Goal: Task Accomplishment & Management: Use online tool/utility

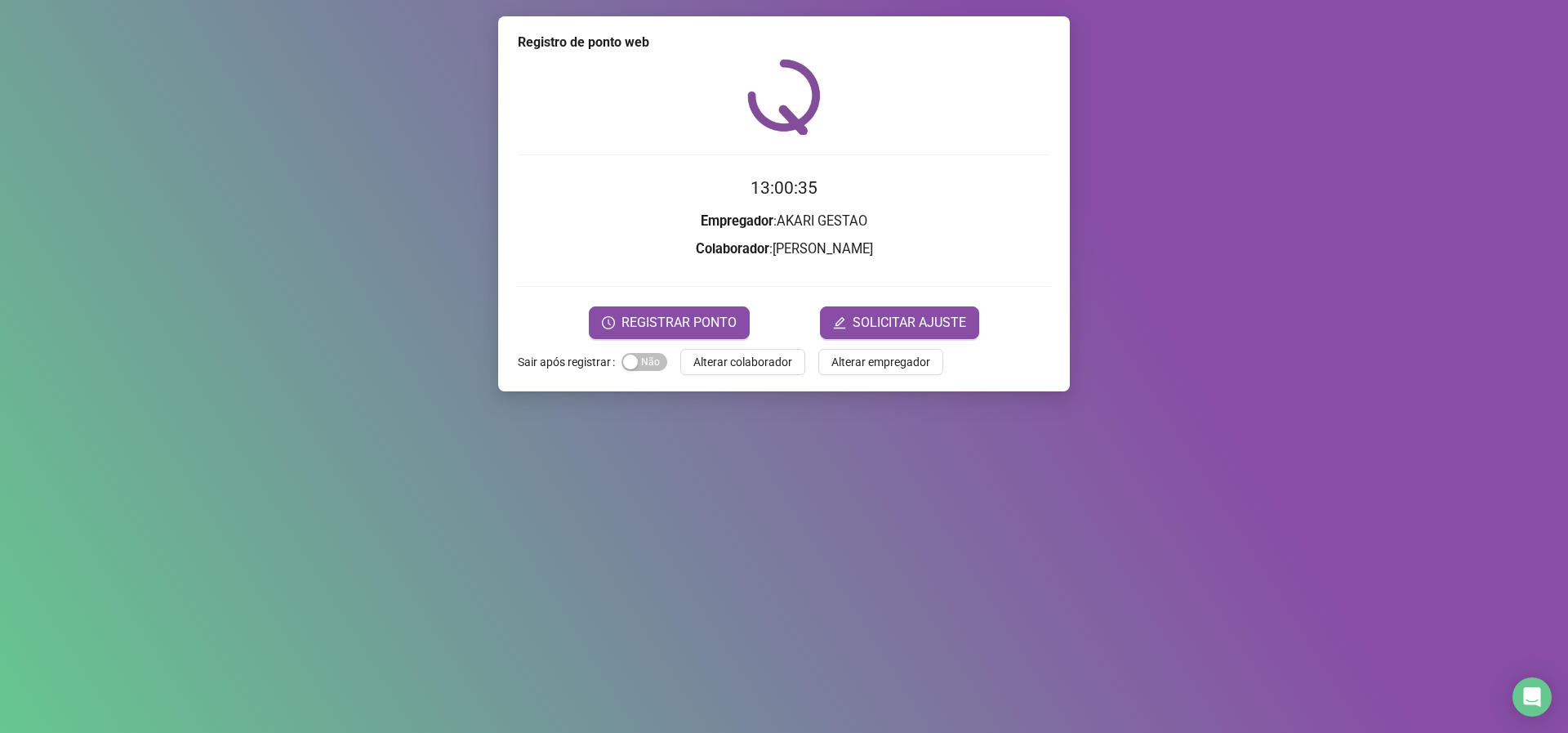
click at [709, 322] on span "REGISTRAR PONTO" at bounding box center [678, 322] width 115 height 19
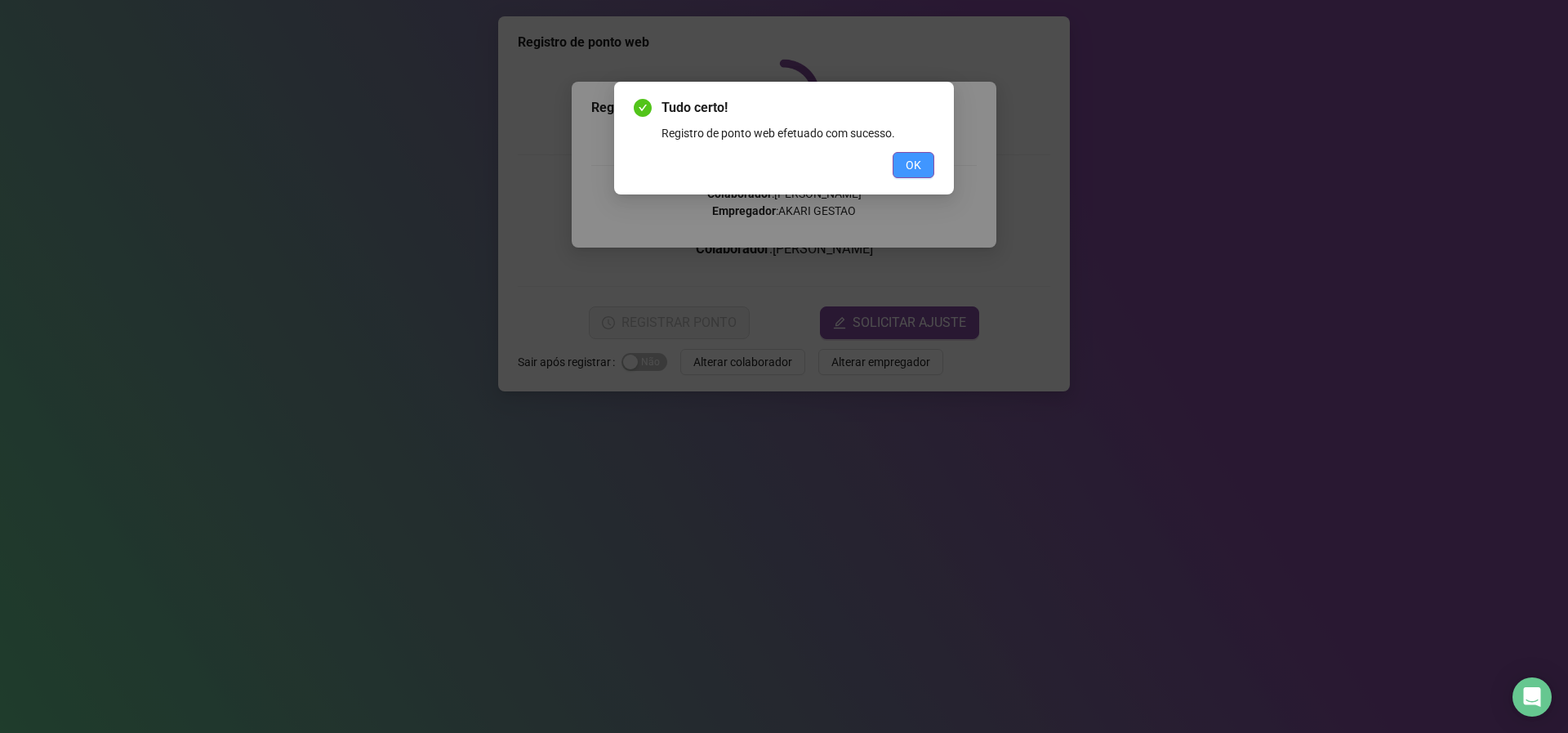
click at [917, 170] on span "OK" at bounding box center [914, 165] width 15 height 18
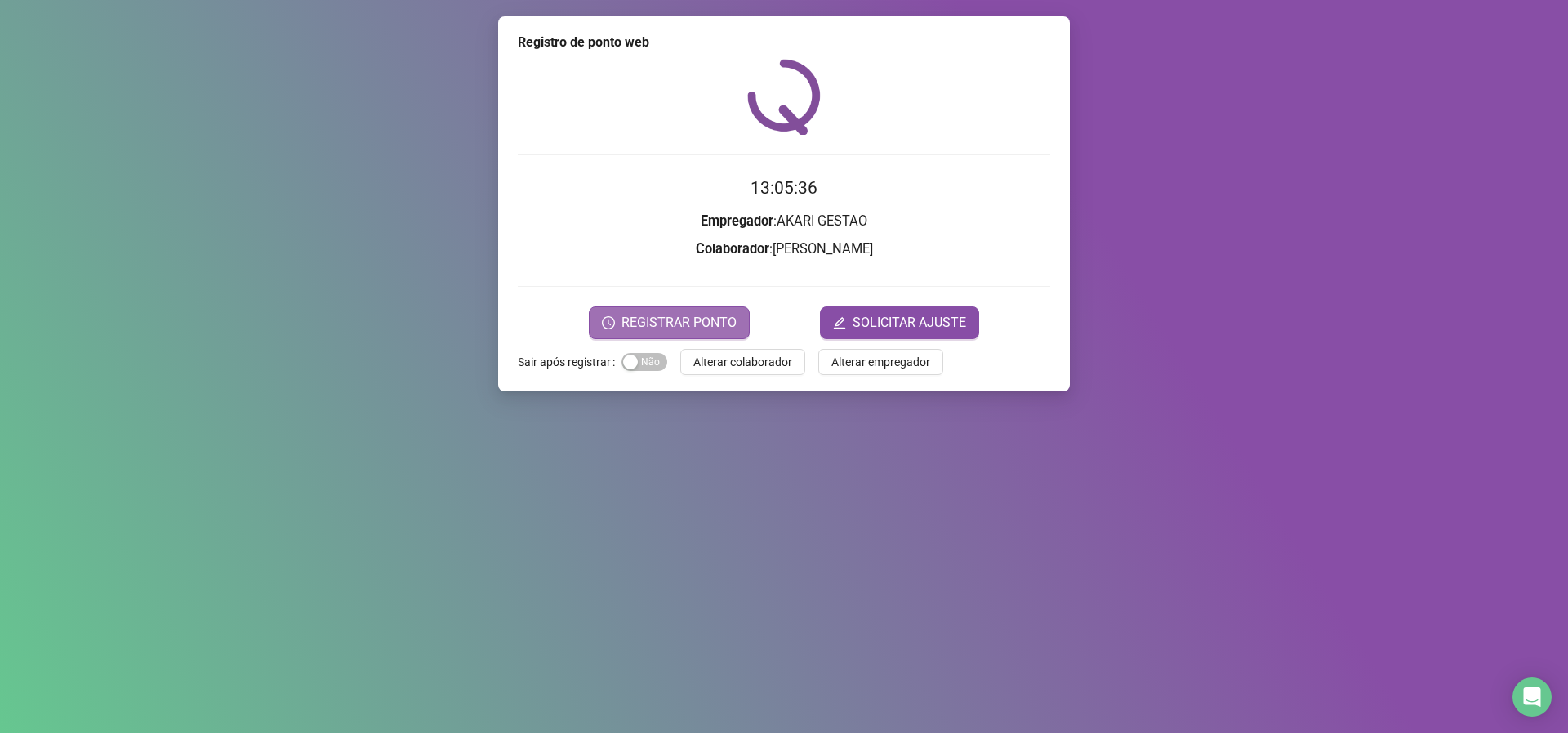
click at [682, 310] on button "REGISTRAR PONTO" at bounding box center [670, 322] width 161 height 33
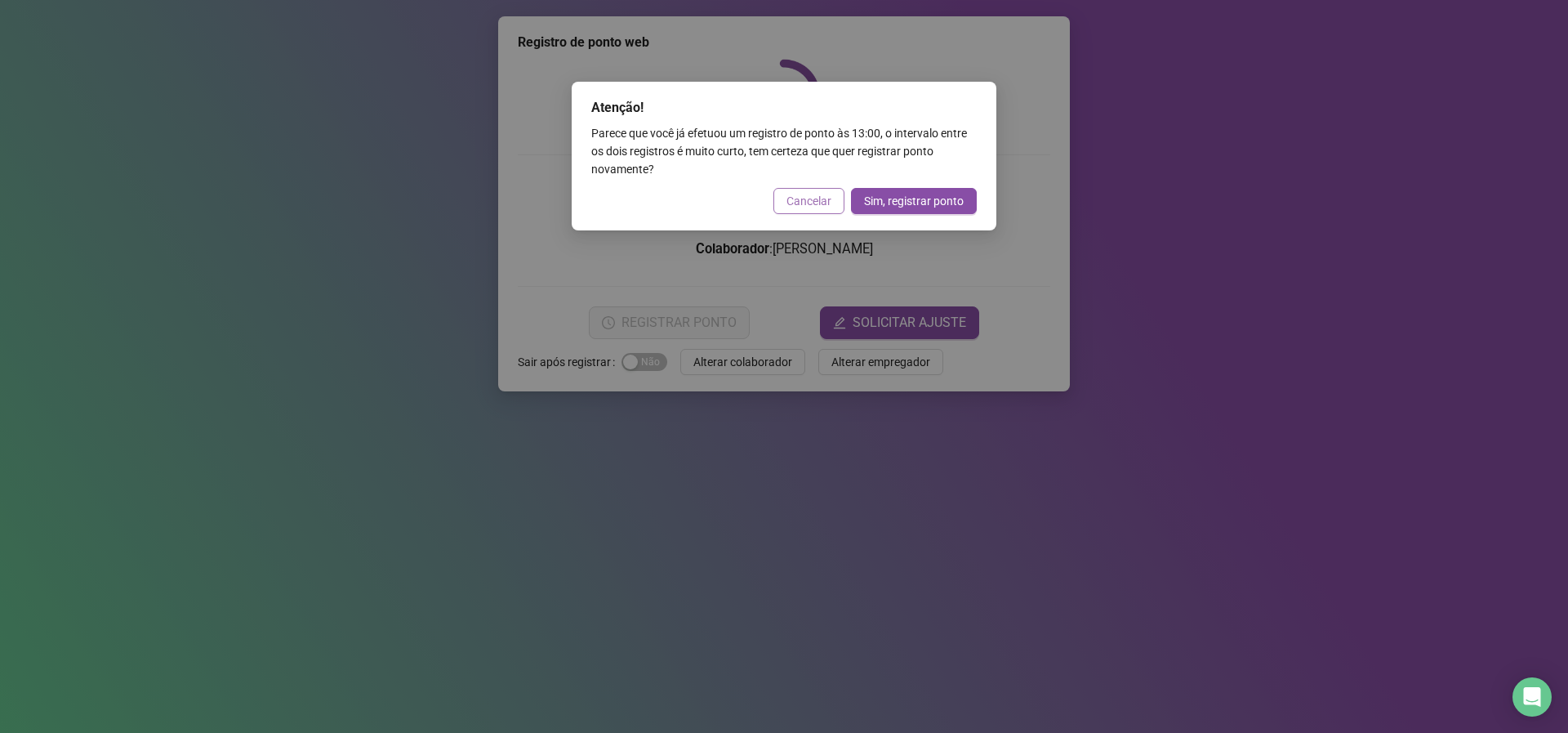
click at [812, 202] on span "Cancelar" at bounding box center [809, 200] width 45 height 18
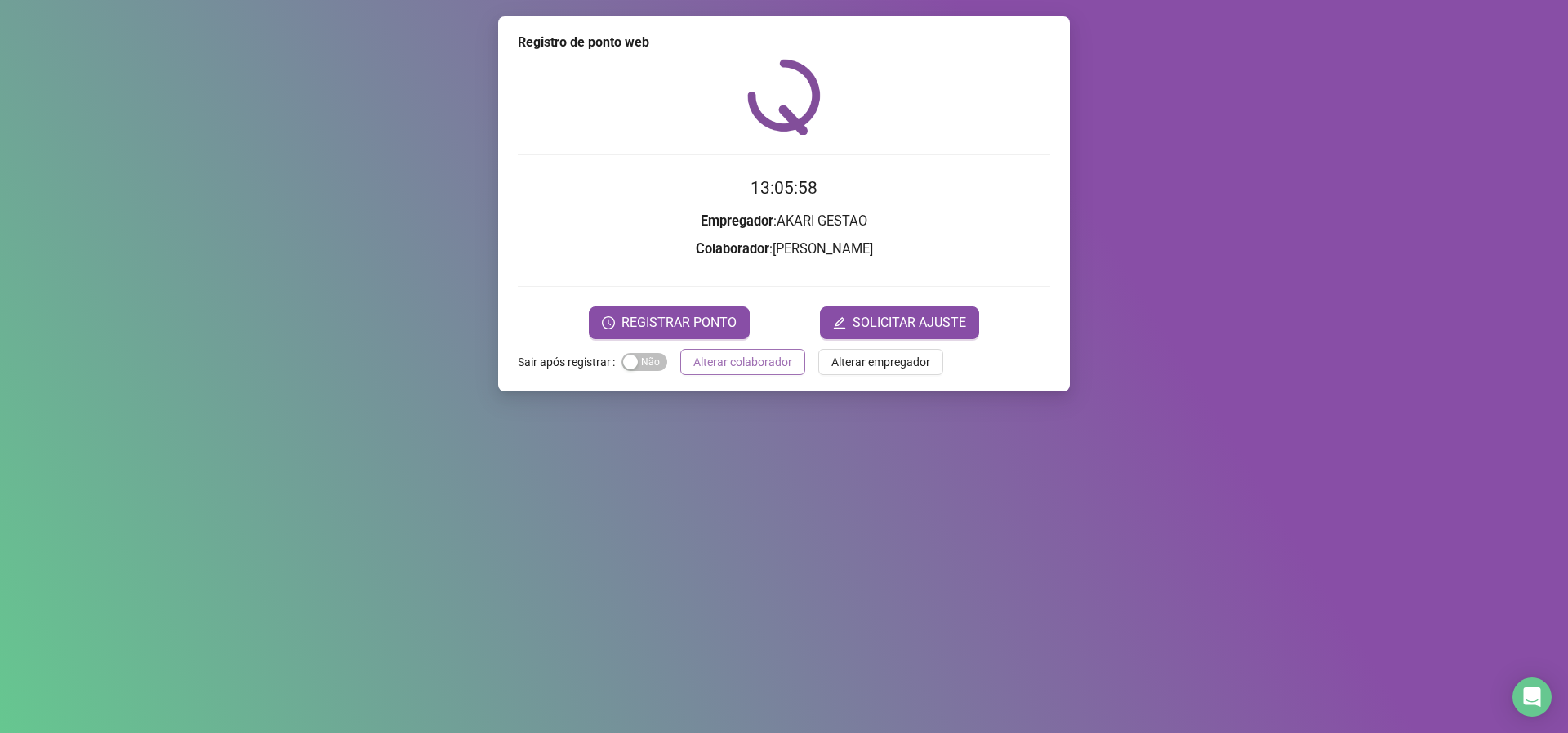
click at [768, 371] on button "Alterar colaborador" at bounding box center [742, 361] width 125 height 26
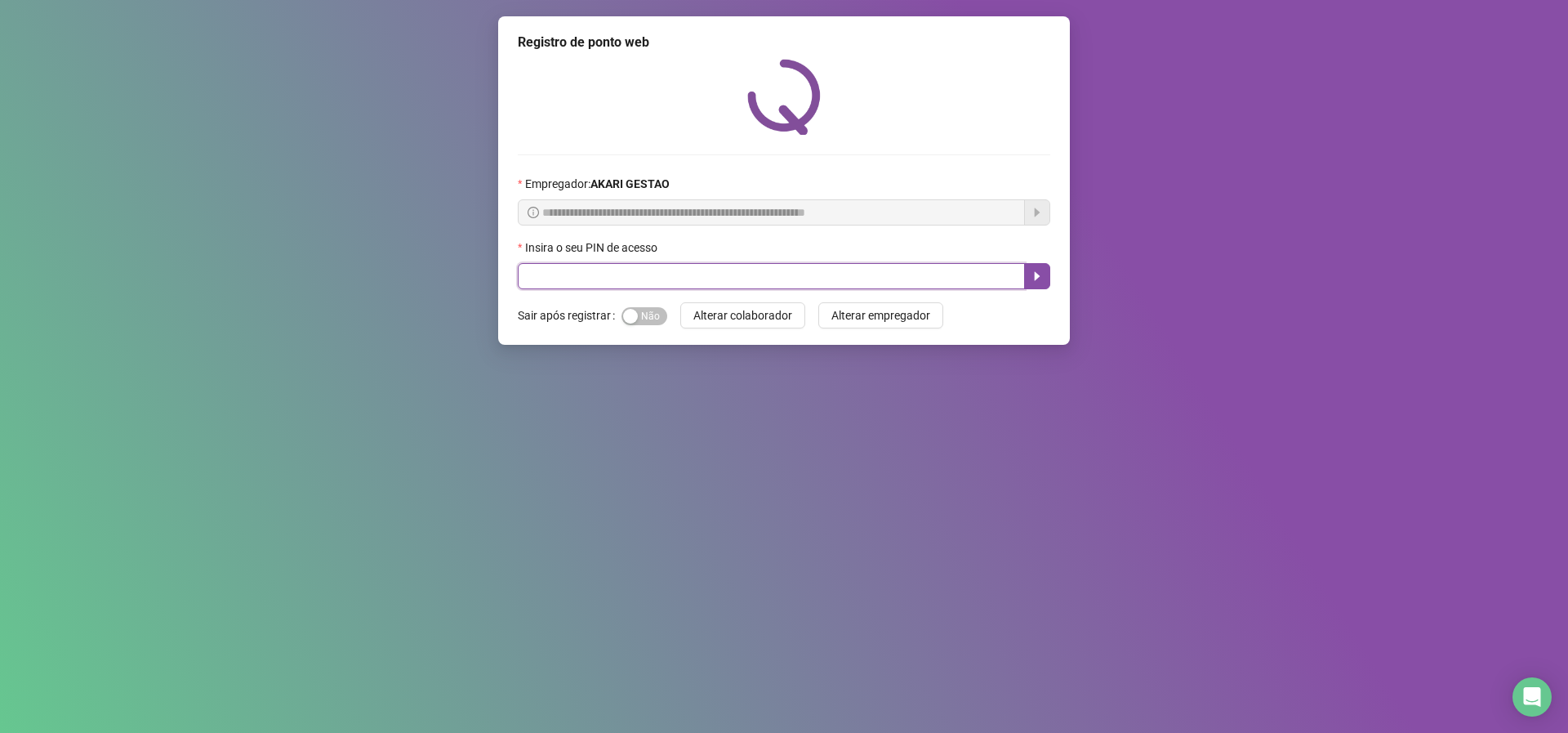
click at [809, 272] on input "text" at bounding box center [771, 276] width 507 height 26
type input "*****"
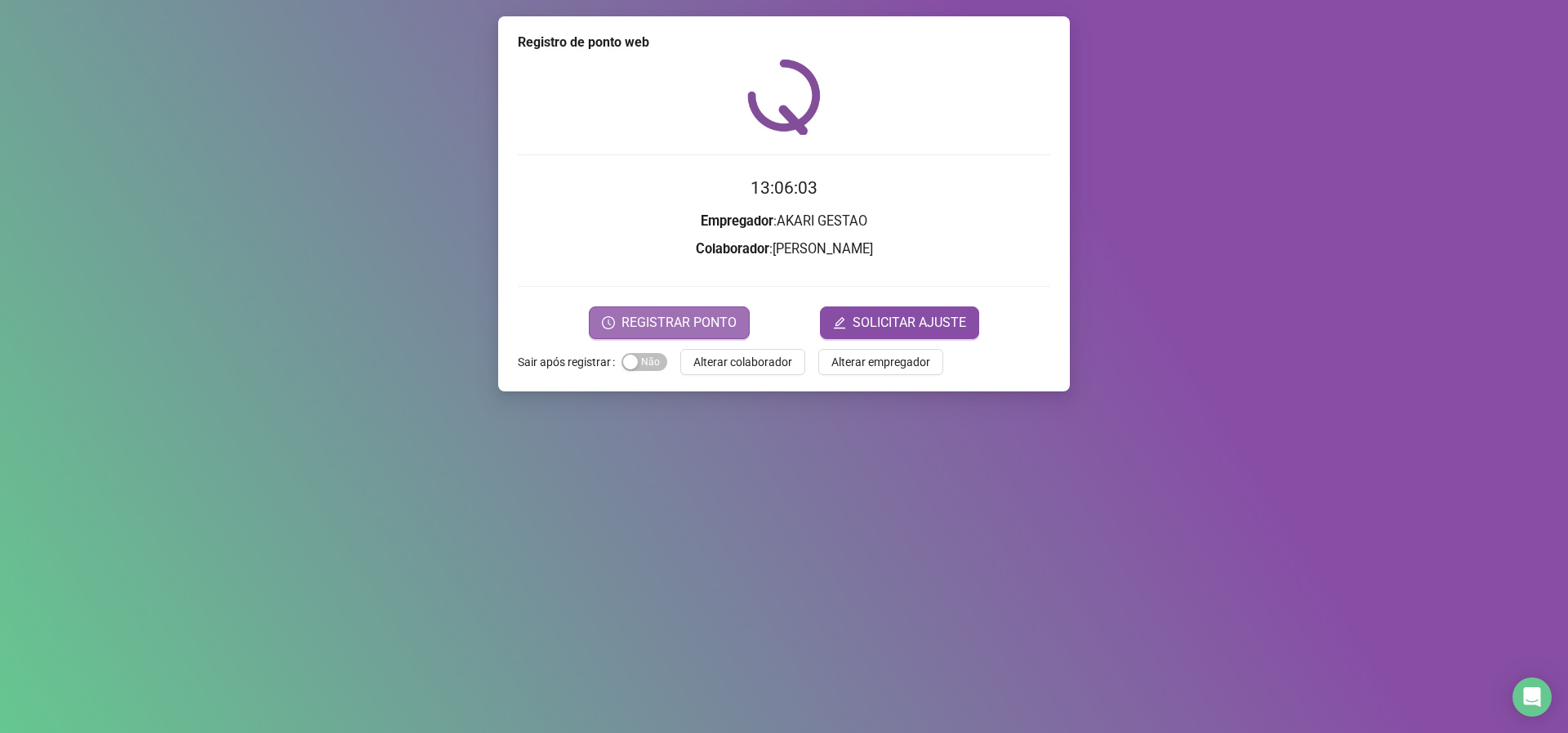
click at [723, 317] on span "REGISTRAR PONTO" at bounding box center [678, 322] width 115 height 19
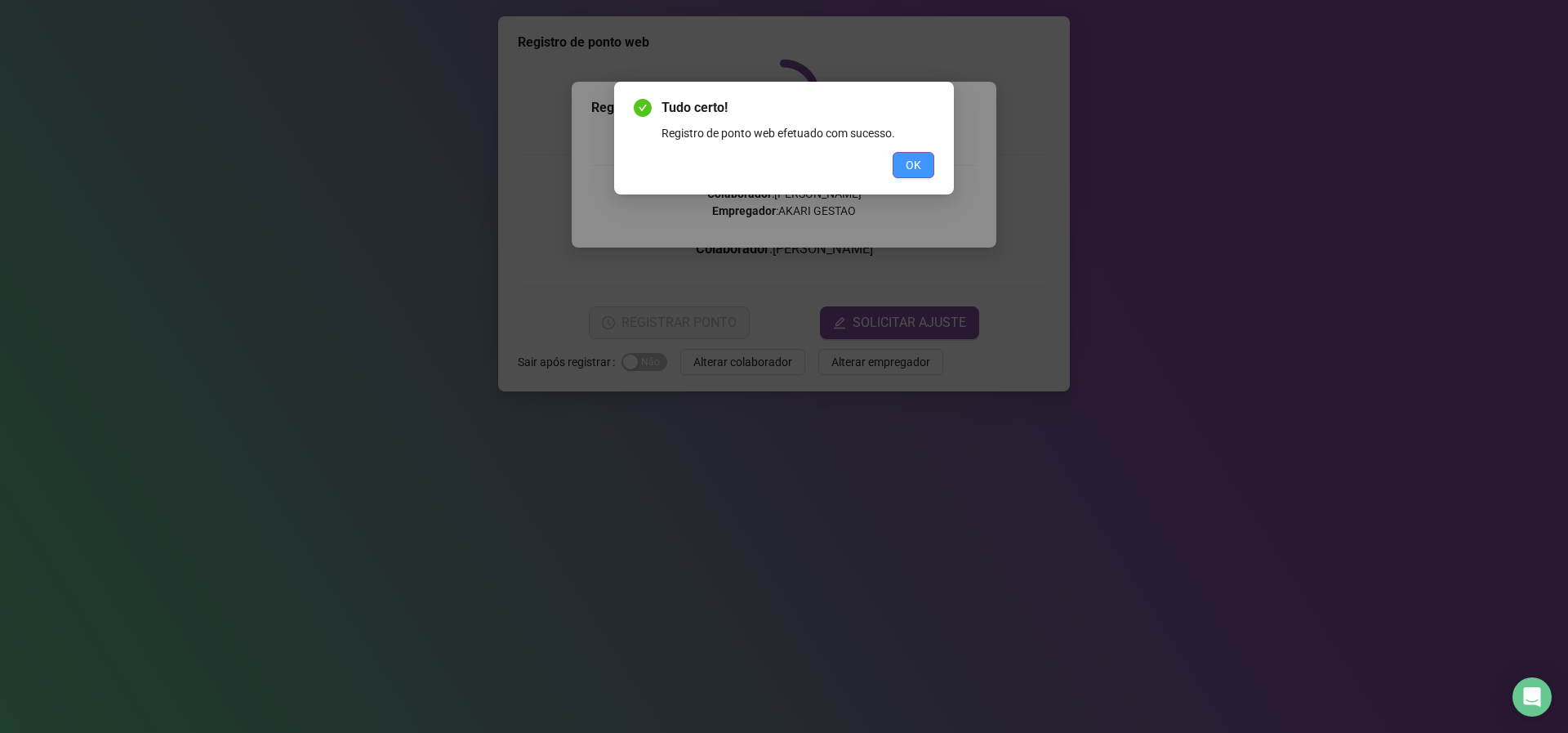
click at [921, 170] on button "OK" at bounding box center [913, 165] width 42 height 26
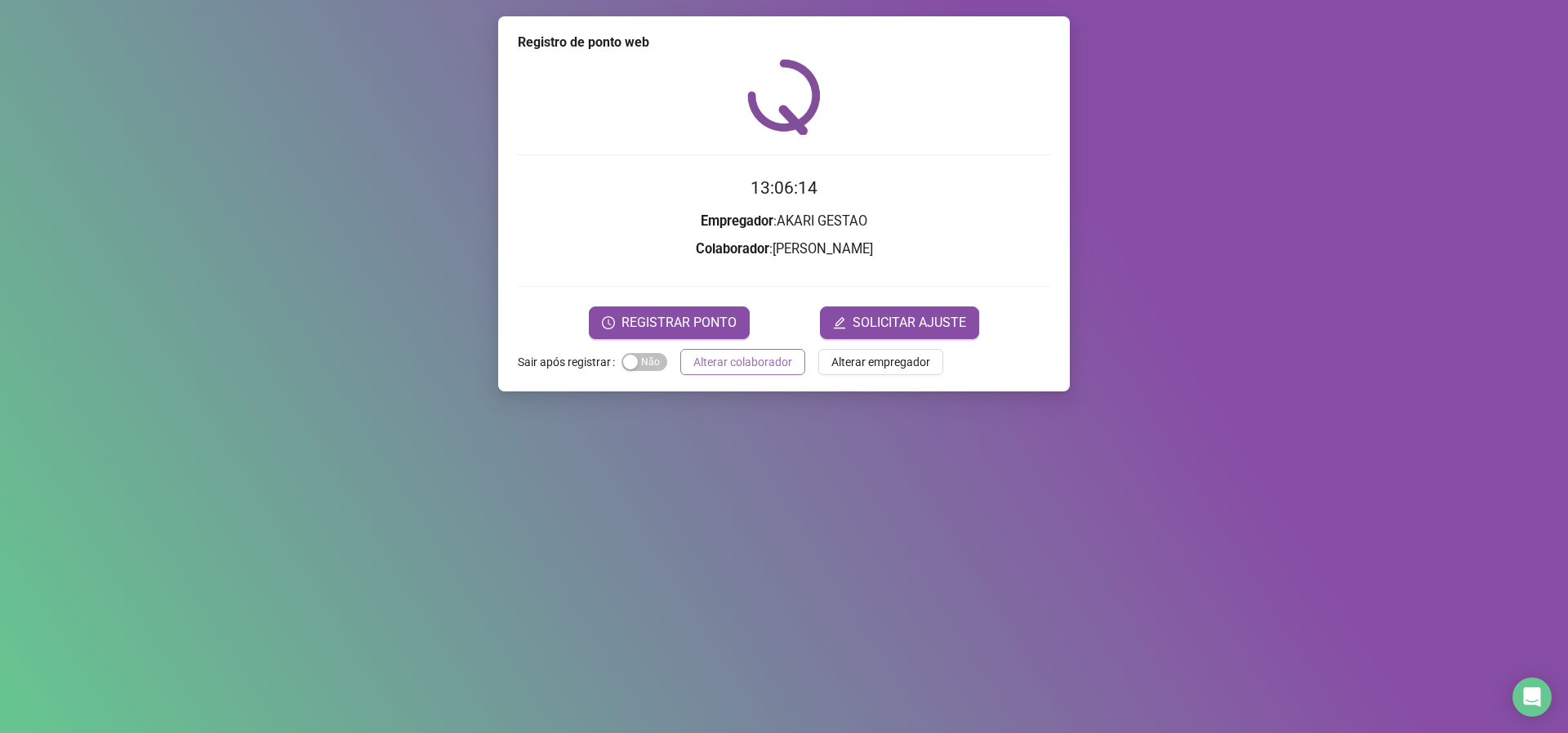
click at [758, 364] on span "Alterar colaborador" at bounding box center [743, 362] width 99 height 18
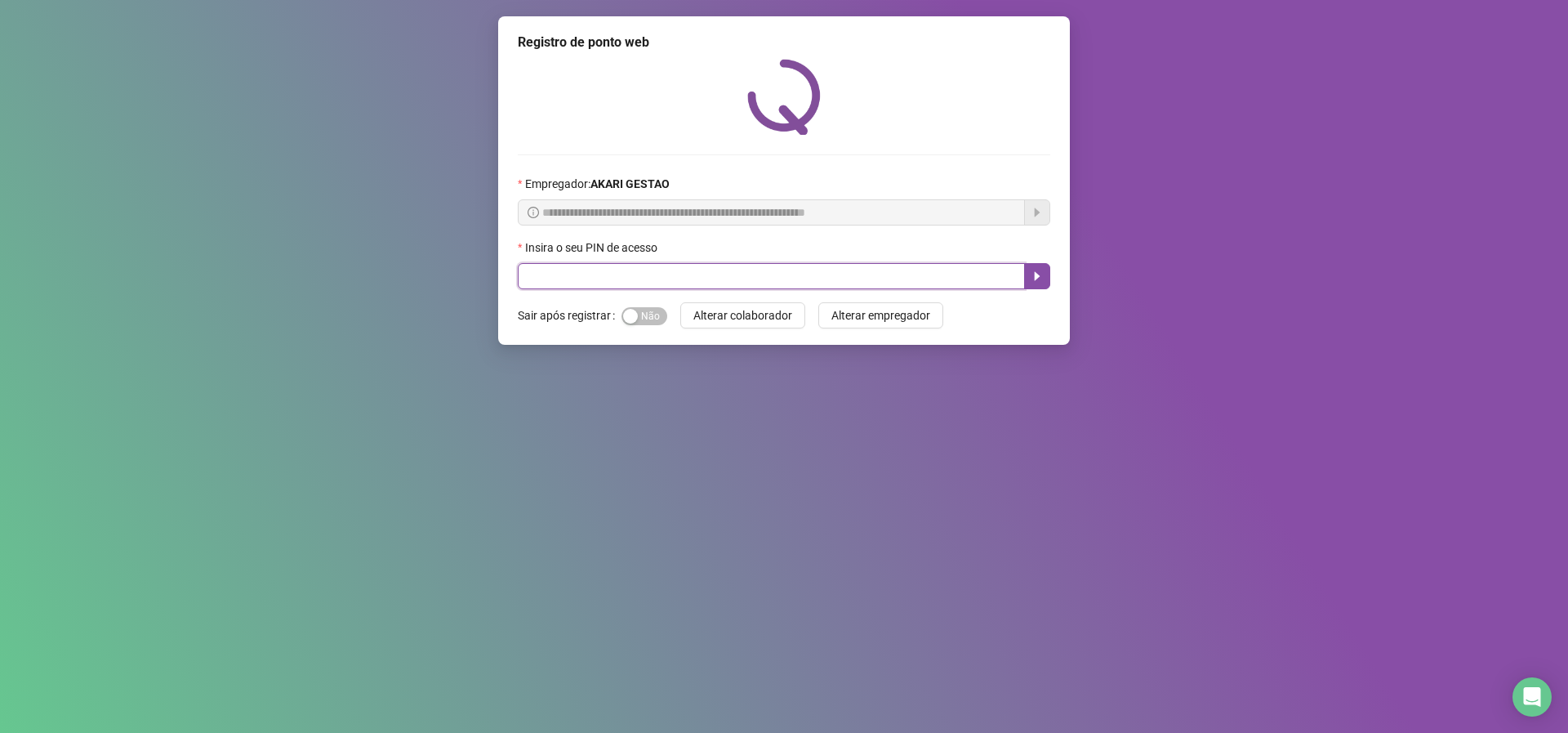
click at [805, 270] on input "text" at bounding box center [771, 276] width 507 height 26
type input "*****"
